Goal: Information Seeking & Learning: Learn about a topic

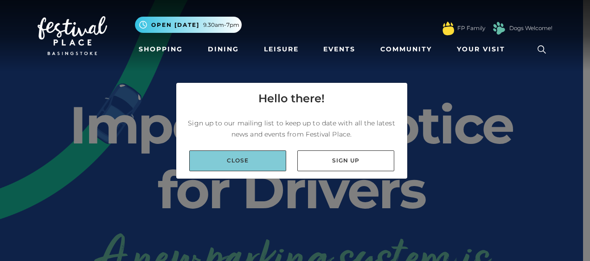
click at [258, 164] on link "Close" at bounding box center [237, 161] width 97 height 21
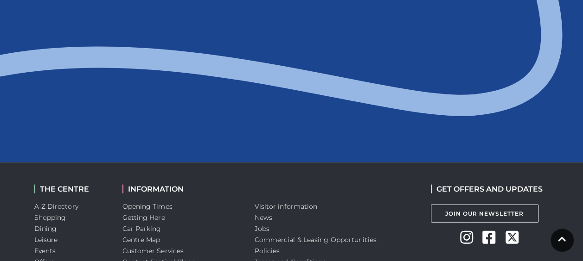
scroll to position [1112, 0]
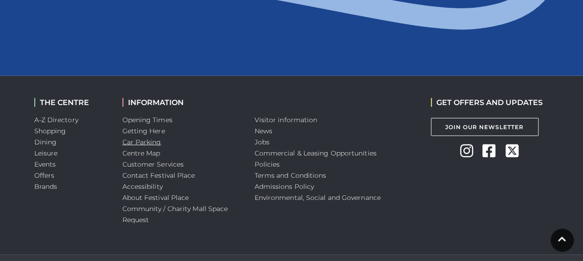
click at [146, 144] on link "Car Parking" at bounding box center [141, 142] width 39 height 8
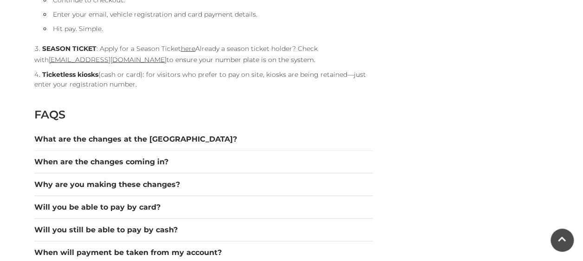
scroll to position [1251, 0]
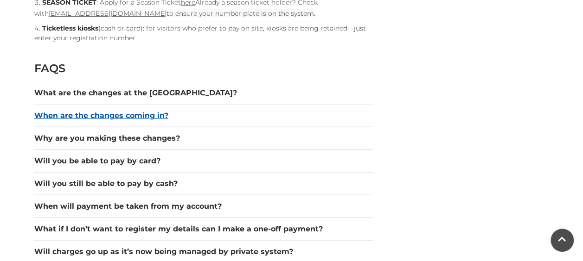
click at [145, 115] on button "When are the changes coming in?" at bounding box center [203, 115] width 338 height 11
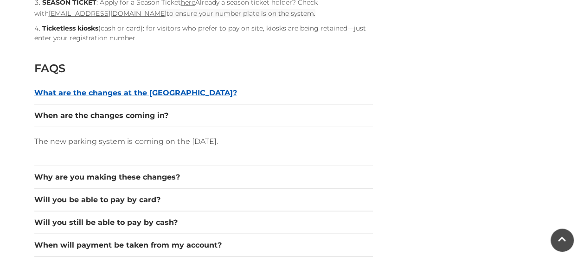
click at [142, 95] on button "What are the changes at the car park?" at bounding box center [203, 93] width 338 height 11
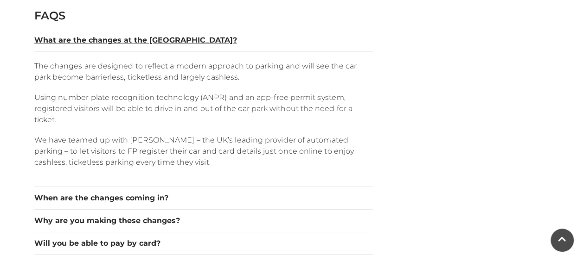
scroll to position [1390, 0]
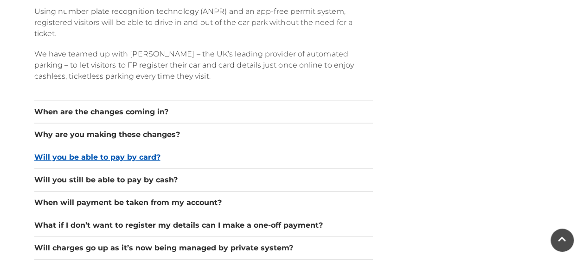
click at [135, 157] on button "Will you be able to pay by card?" at bounding box center [203, 157] width 338 height 11
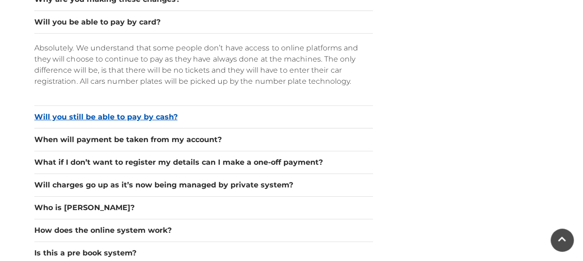
click at [165, 114] on button "Will you still be able to pay by cash?" at bounding box center [203, 117] width 338 height 11
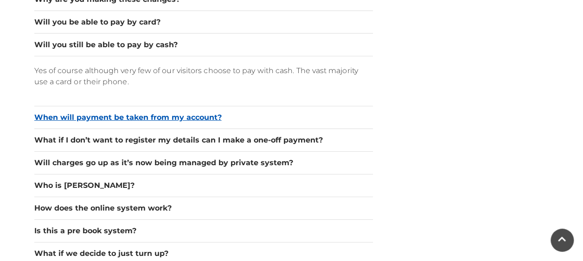
click at [187, 117] on button "When will payment be taken from my account?" at bounding box center [203, 117] width 338 height 11
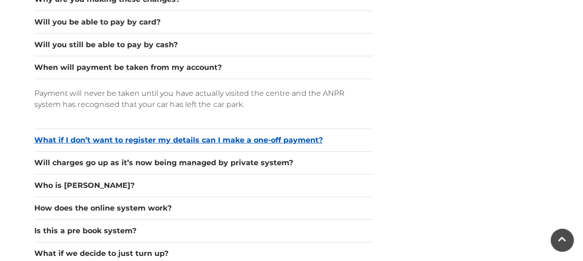
click at [218, 140] on button "What if I don’t want to register my details can I make a one-off payment?" at bounding box center [203, 140] width 338 height 11
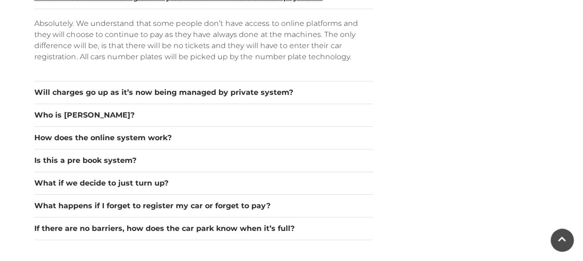
scroll to position [1529, 0]
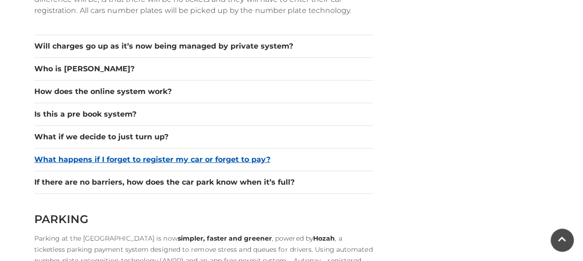
click at [230, 154] on button "What happens if I forget to register my car or forget to pay?" at bounding box center [203, 159] width 338 height 11
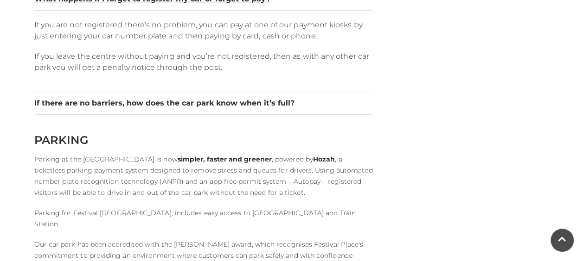
scroll to position [1622, 0]
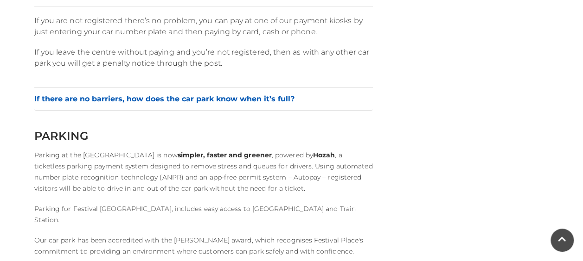
click at [253, 96] on button "If there are no barriers, how does the car park know when it’s full?" at bounding box center [203, 99] width 338 height 11
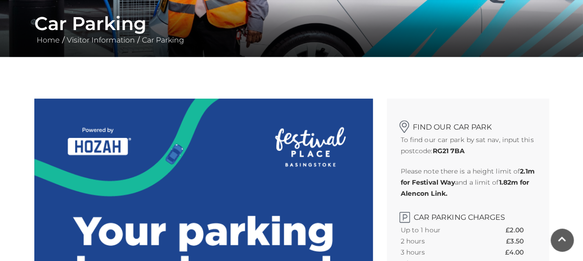
scroll to position [0, 0]
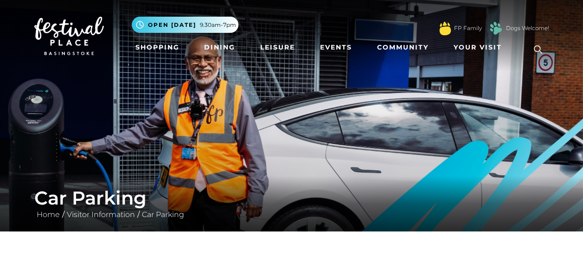
click at [568, 0] on nav "Toggle navigation .st5{fill:none;stroke:#FFFFFF;stroke-width:2.29;stroke-miterl…" at bounding box center [291, 36] width 583 height 72
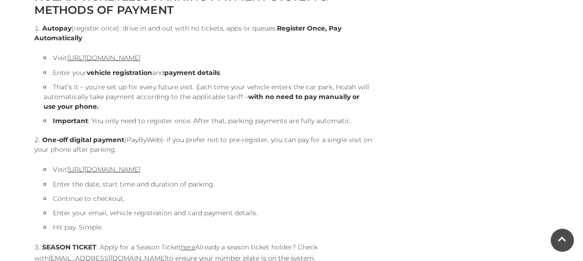
scroll to position [1066, 0]
